Goal: Task Accomplishment & Management: Use online tool/utility

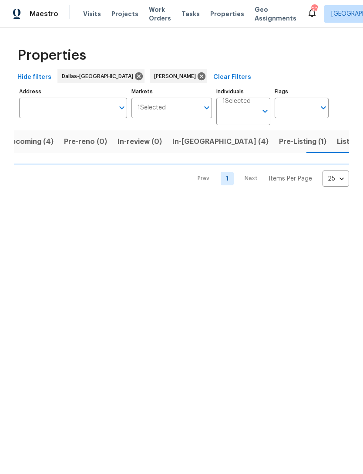
scroll to position [0, 14]
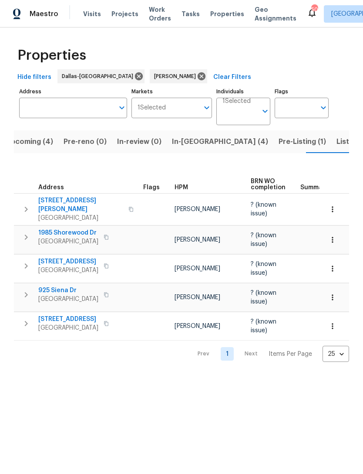
click at [337, 141] on span "Listed (11)" at bounding box center [354, 142] width 34 height 12
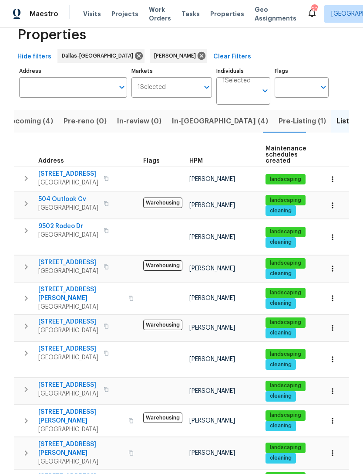
scroll to position [20, 0]
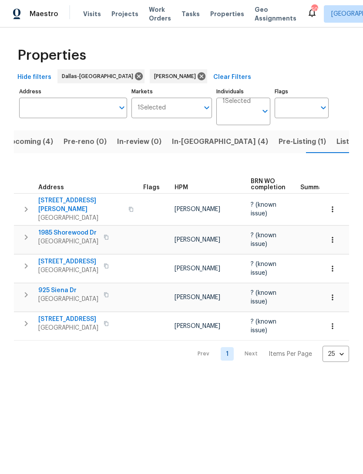
click at [337, 143] on span "Listed (11)" at bounding box center [354, 142] width 34 height 12
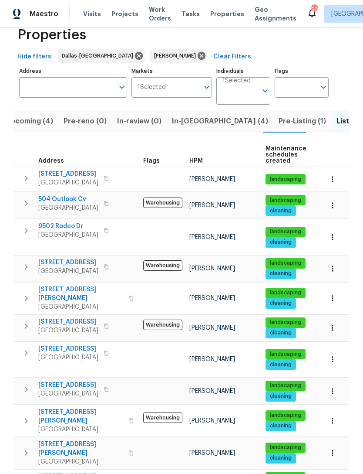
scroll to position [20, 0]
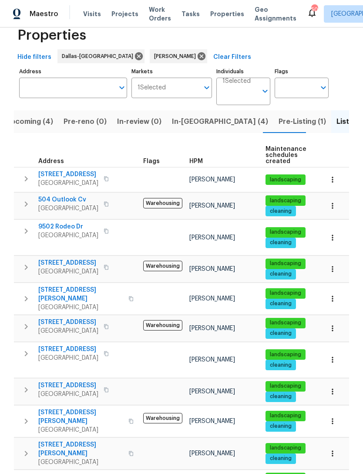
click at [183, 123] on span "In-reno (4)" at bounding box center [220, 121] width 96 height 12
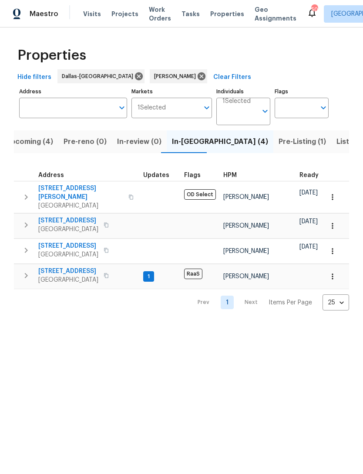
click at [26, 144] on span "Upcoming (4)" at bounding box center [30, 142] width 48 height 12
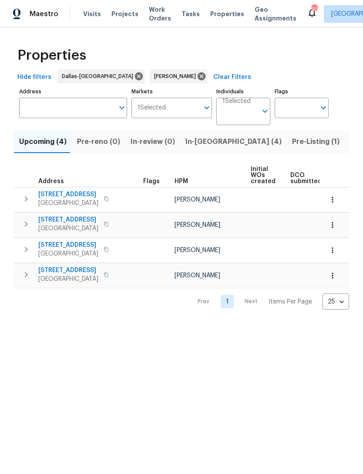
click at [350, 139] on span "Listed (11)" at bounding box center [367, 142] width 34 height 12
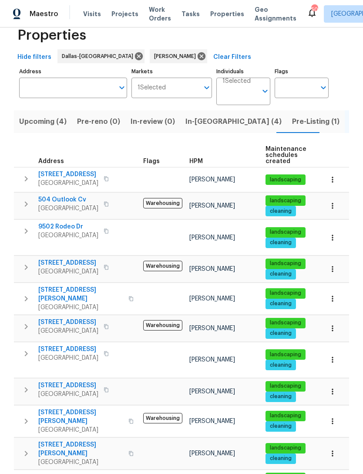
click at [203, 115] on span "In-reno (4)" at bounding box center [234, 121] width 96 height 12
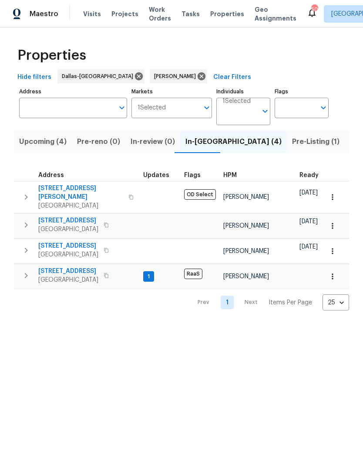
click at [350, 142] on span "Listed (11)" at bounding box center [367, 142] width 34 height 12
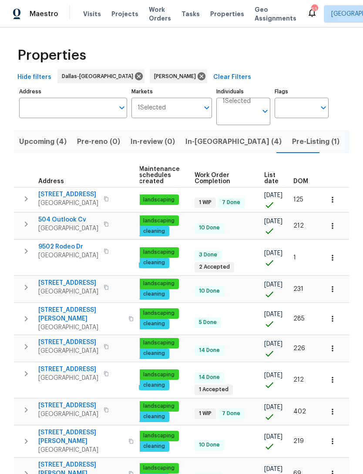
scroll to position [0, 127]
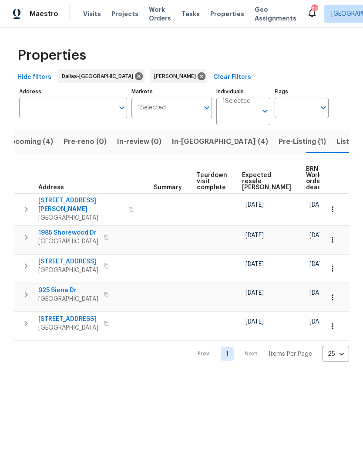
scroll to position [0, 146]
click at [320, 316] on td at bounding box center [335, 326] width 30 height 28
click at [337, 141] on span "Listed (11)" at bounding box center [354, 142] width 34 height 12
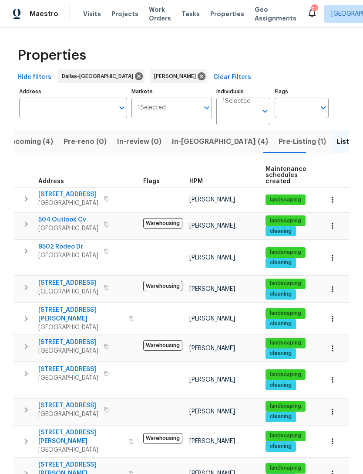
click at [279, 143] on span "Pre-Listing (1)" at bounding box center [303, 142] width 48 height 12
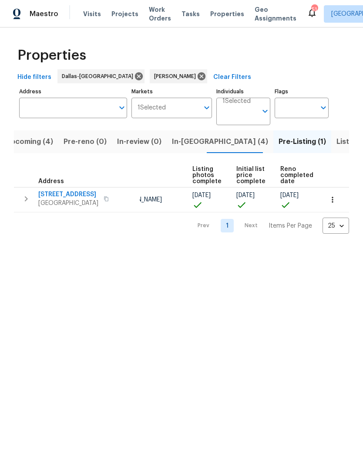
scroll to position [0, 58]
click at [179, 140] on span "In-reno (4)" at bounding box center [220, 142] width 96 height 12
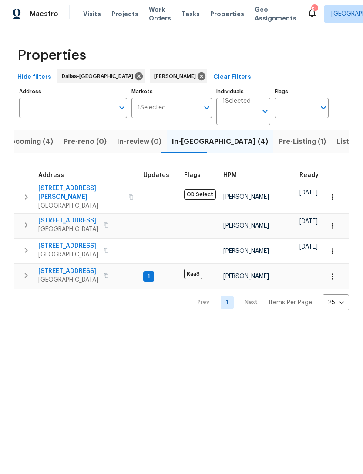
click at [61, 267] on span "2149 Teal Ct" at bounding box center [68, 271] width 60 height 9
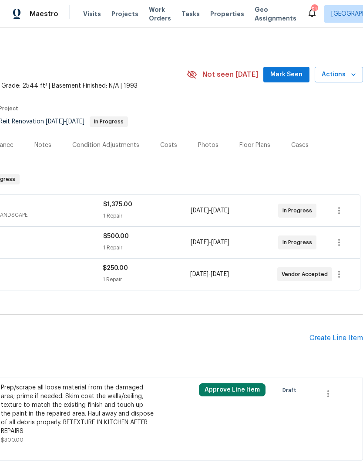
scroll to position [0, 129]
click at [291, 77] on span "Mark Seen" at bounding box center [287, 74] width 32 height 11
click at [48, 150] on div "Notes" at bounding box center [43, 145] width 38 height 26
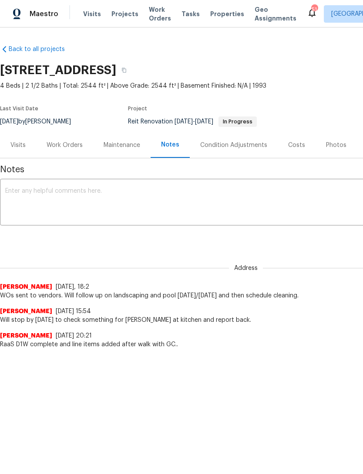
click at [249, 195] on textarea at bounding box center [246, 203] width 482 height 31
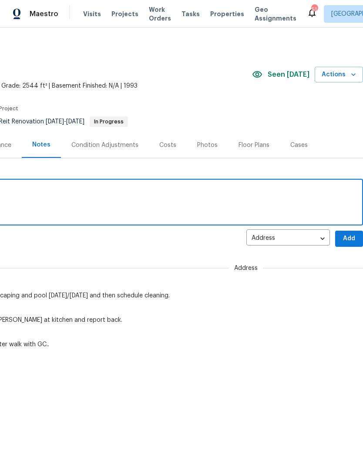
scroll to position [0, 129]
type textarea "Work is underway"
click at [346, 241] on span "Add" at bounding box center [350, 238] width 14 height 11
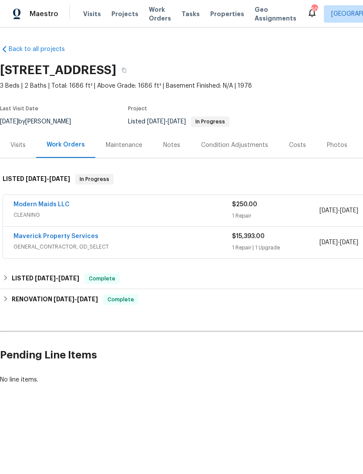
click at [335, 143] on div "Photos" at bounding box center [337, 145] width 20 height 9
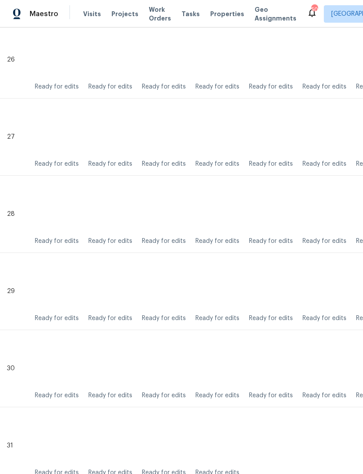
scroll to position [2230, 0]
